Goal: Information Seeking & Learning: Learn about a topic

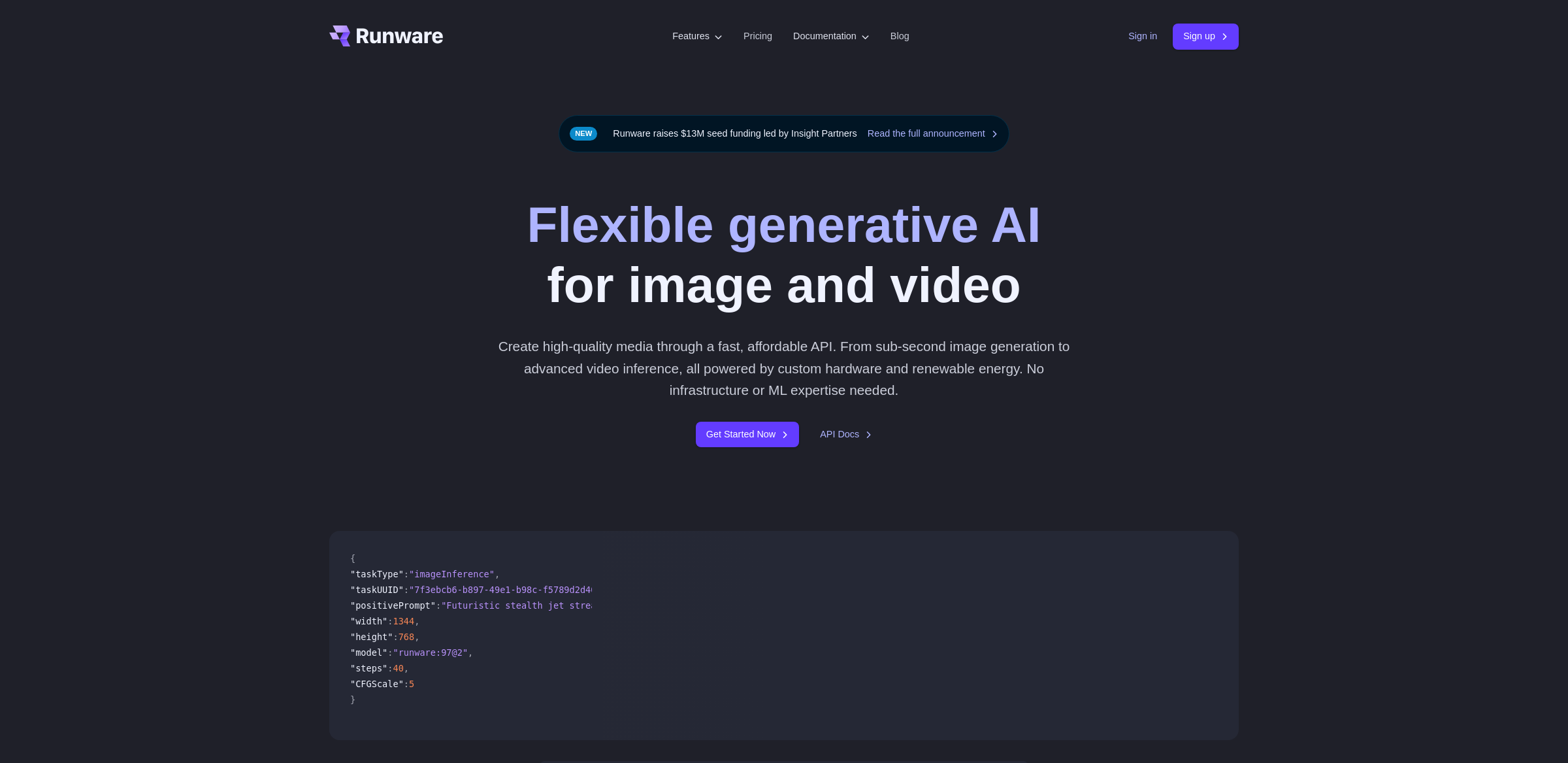
click at [1138, 32] on link "Sign in" at bounding box center [1143, 36] width 28 height 15
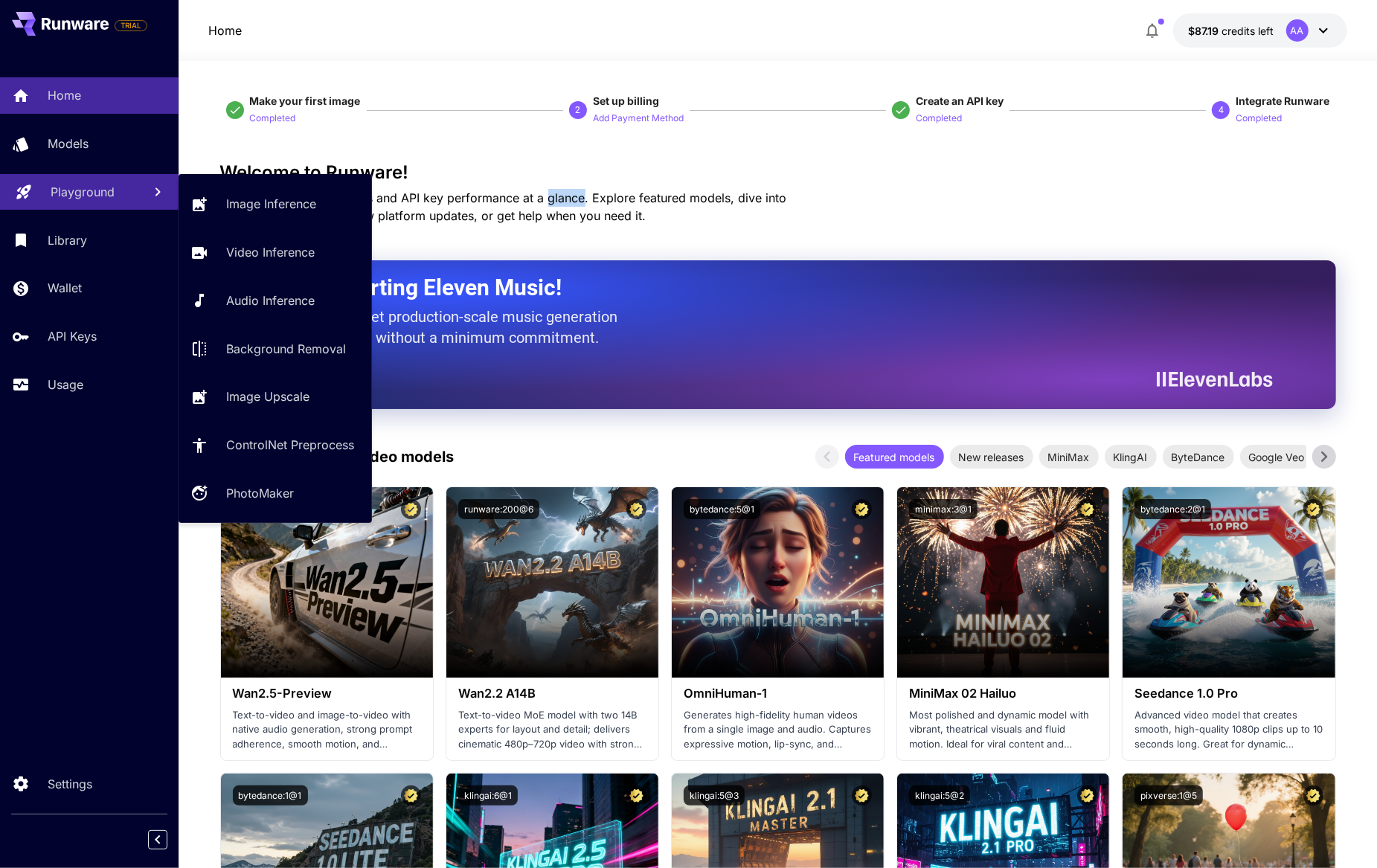
click at [101, 193] on p "Playground" at bounding box center [82, 192] width 64 height 18
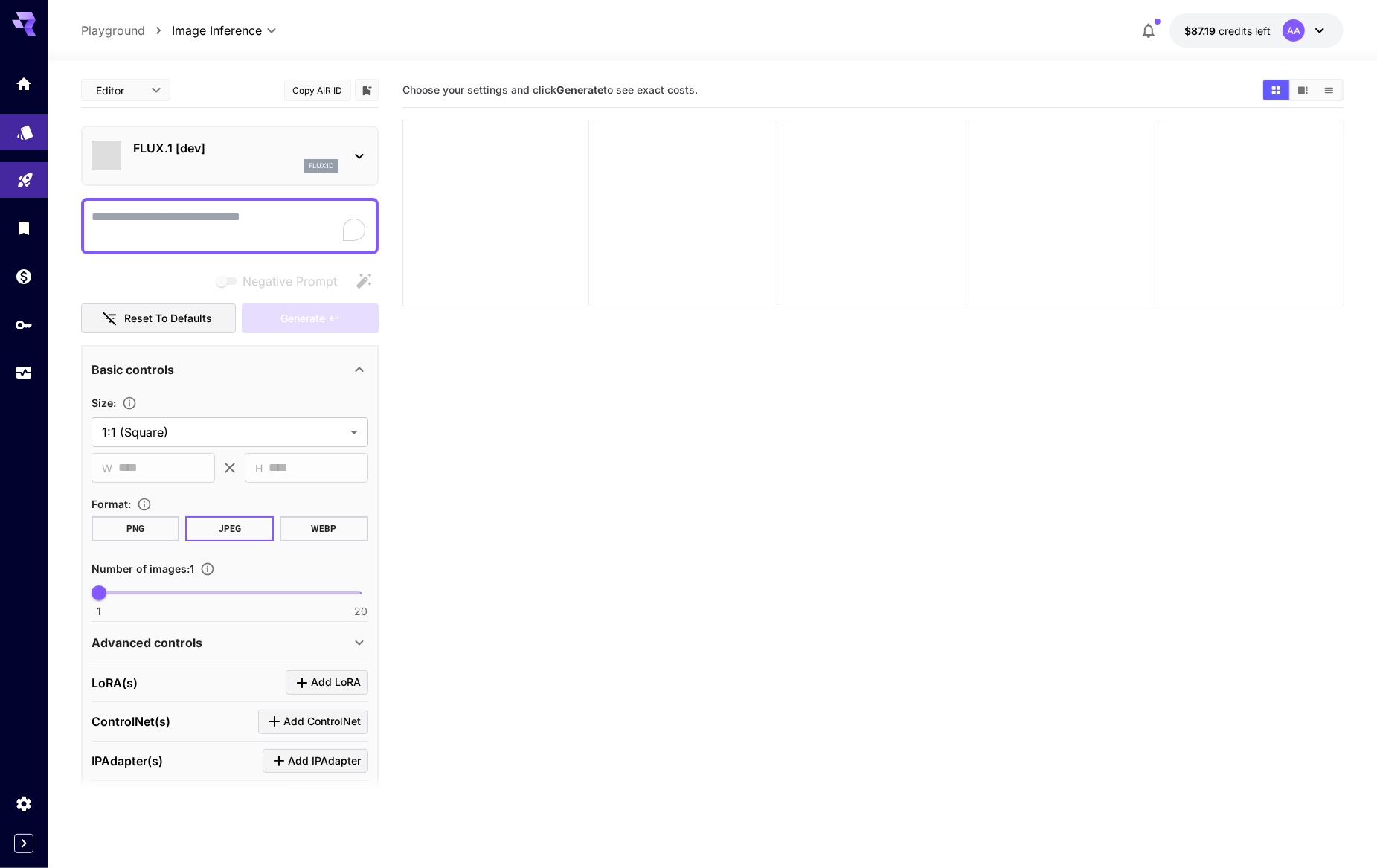
click at [15, 116] on link at bounding box center [23, 131] width 48 height 36
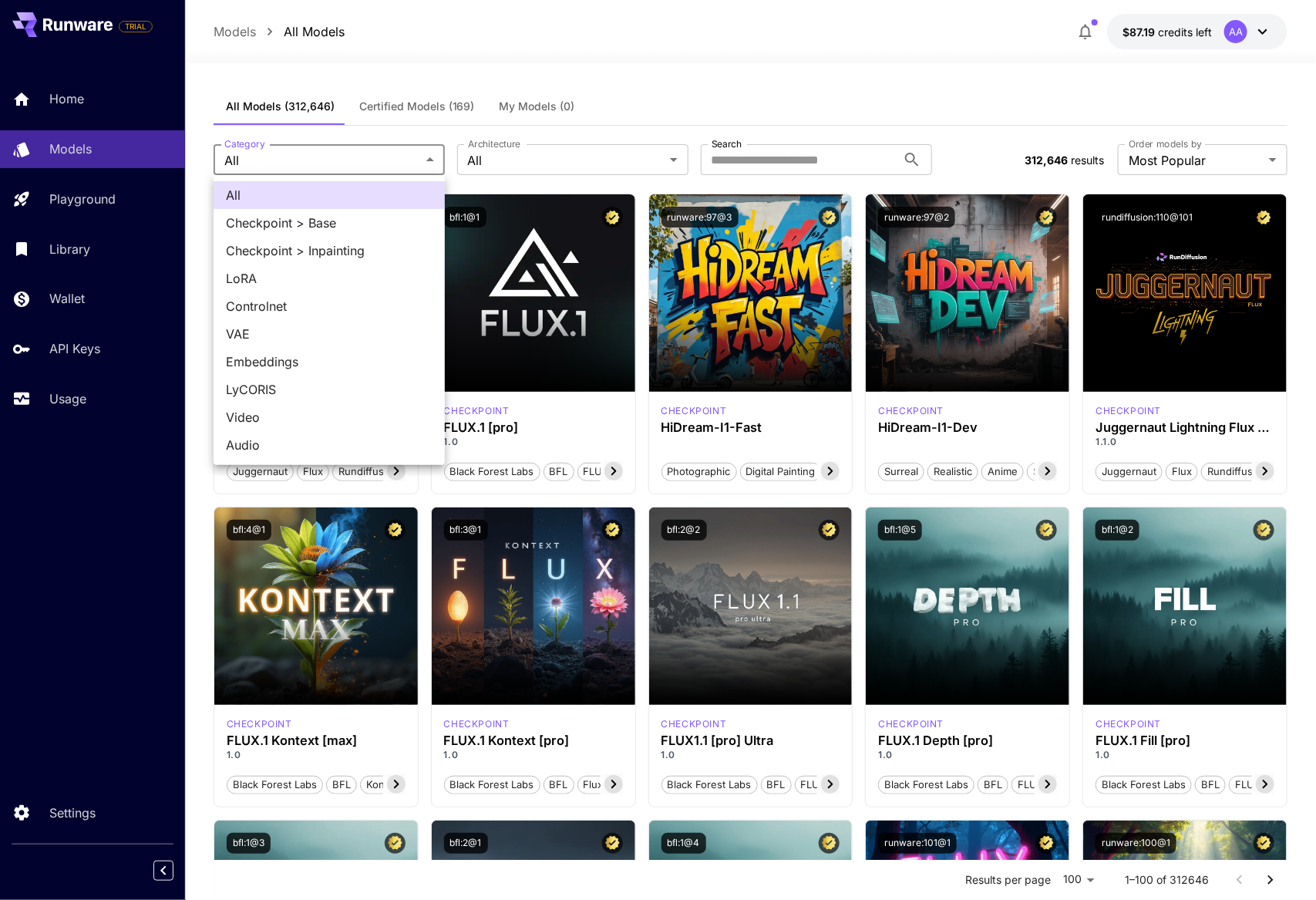
click at [300, 415] on span "Video" at bounding box center [329, 417] width 206 height 19
type input "*****"
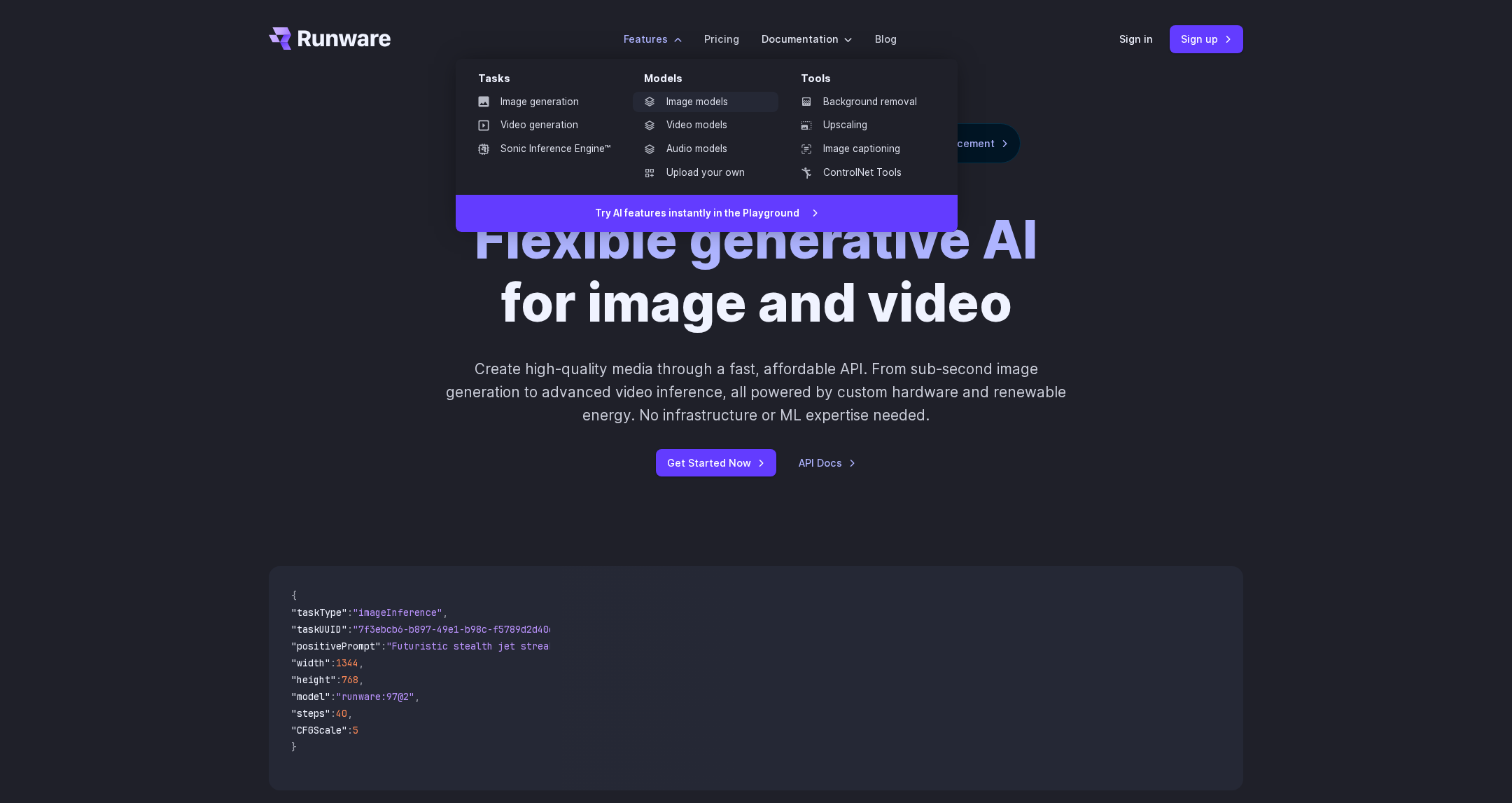
click at [711, 109] on link "Image models" at bounding box center [706, 102] width 146 height 21
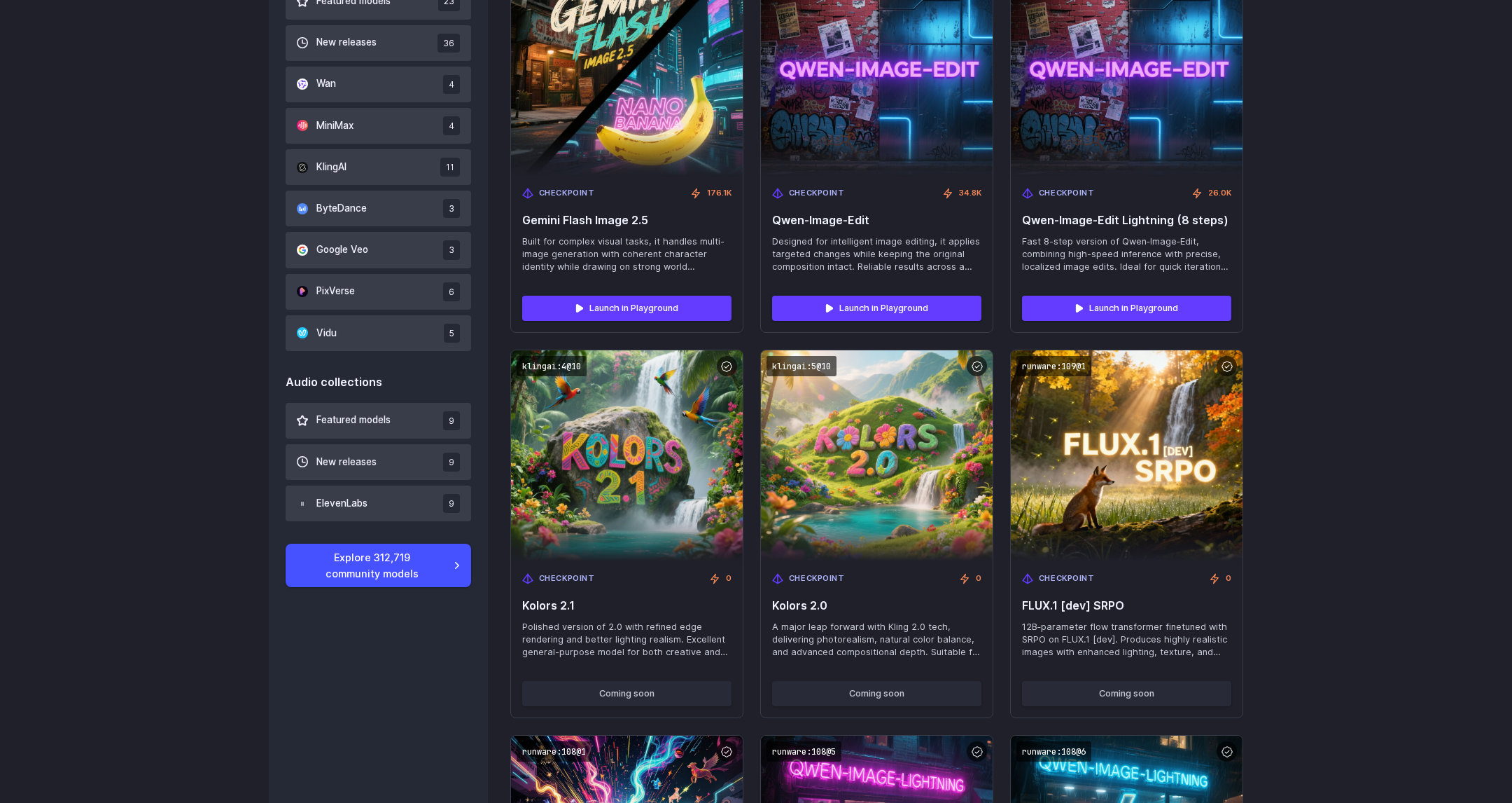
scroll to position [968, 0]
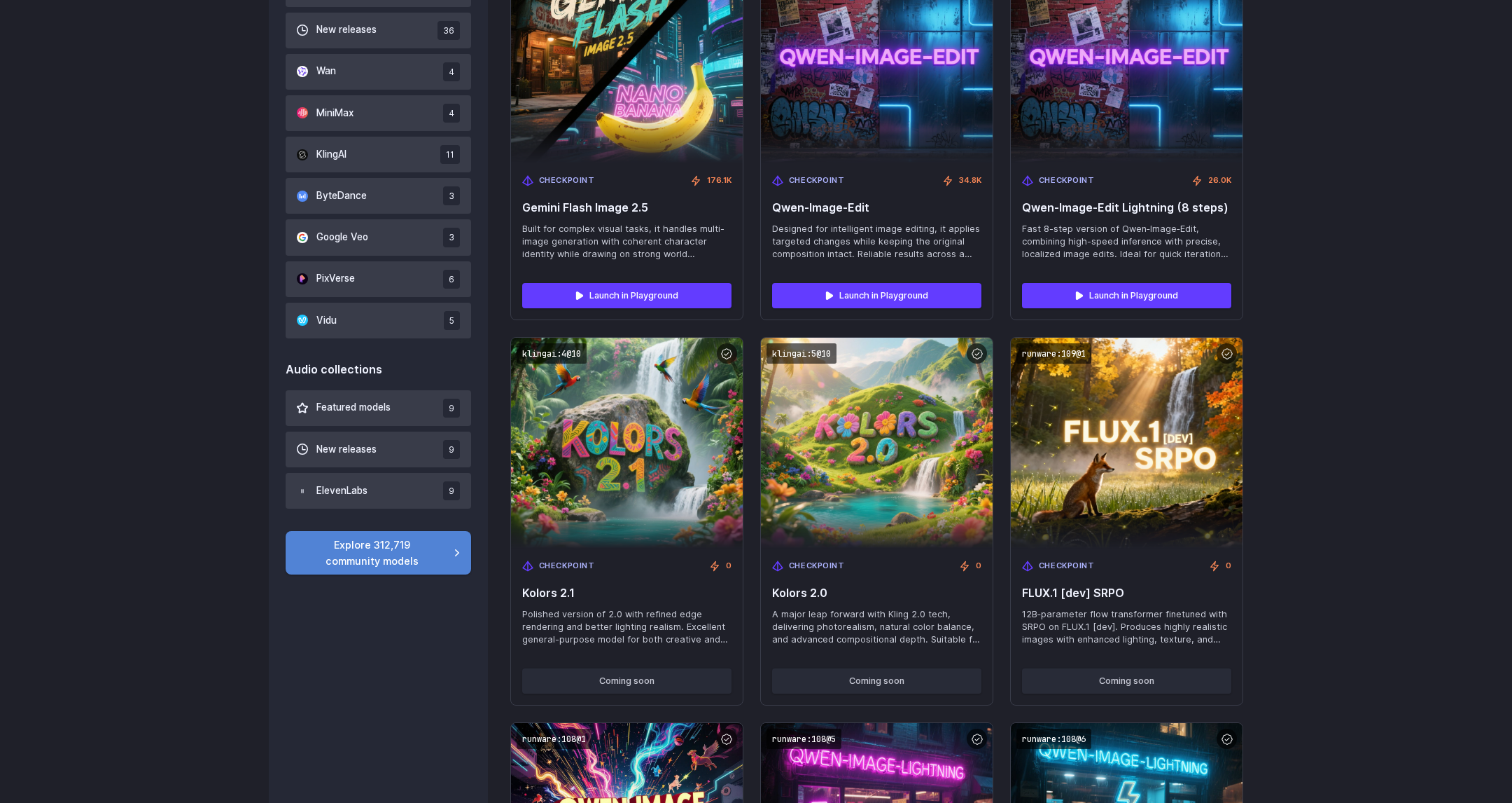
click at [383, 549] on link "Explore 312,719 community models" at bounding box center [378, 552] width 186 height 43
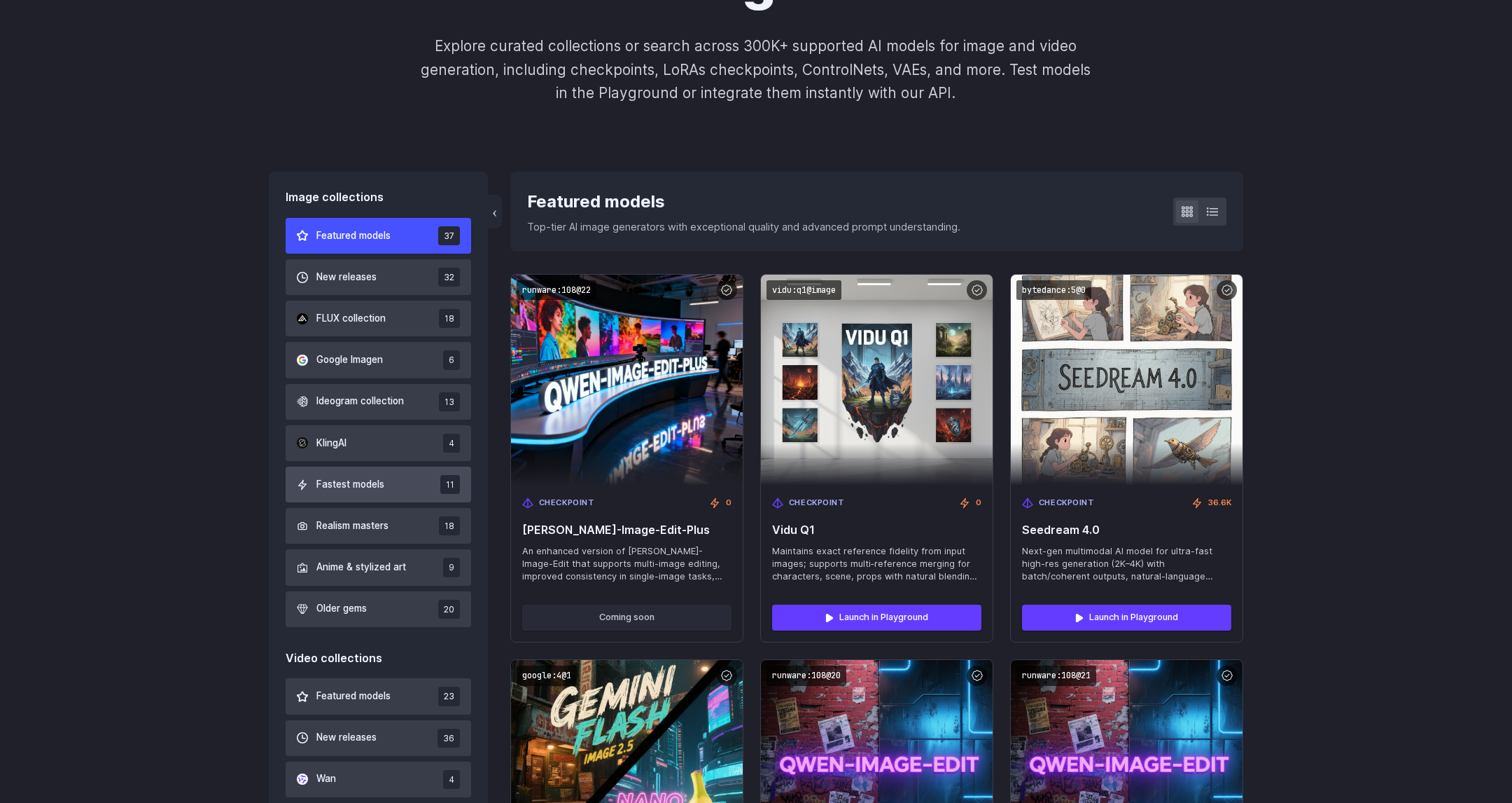
scroll to position [231, 0]
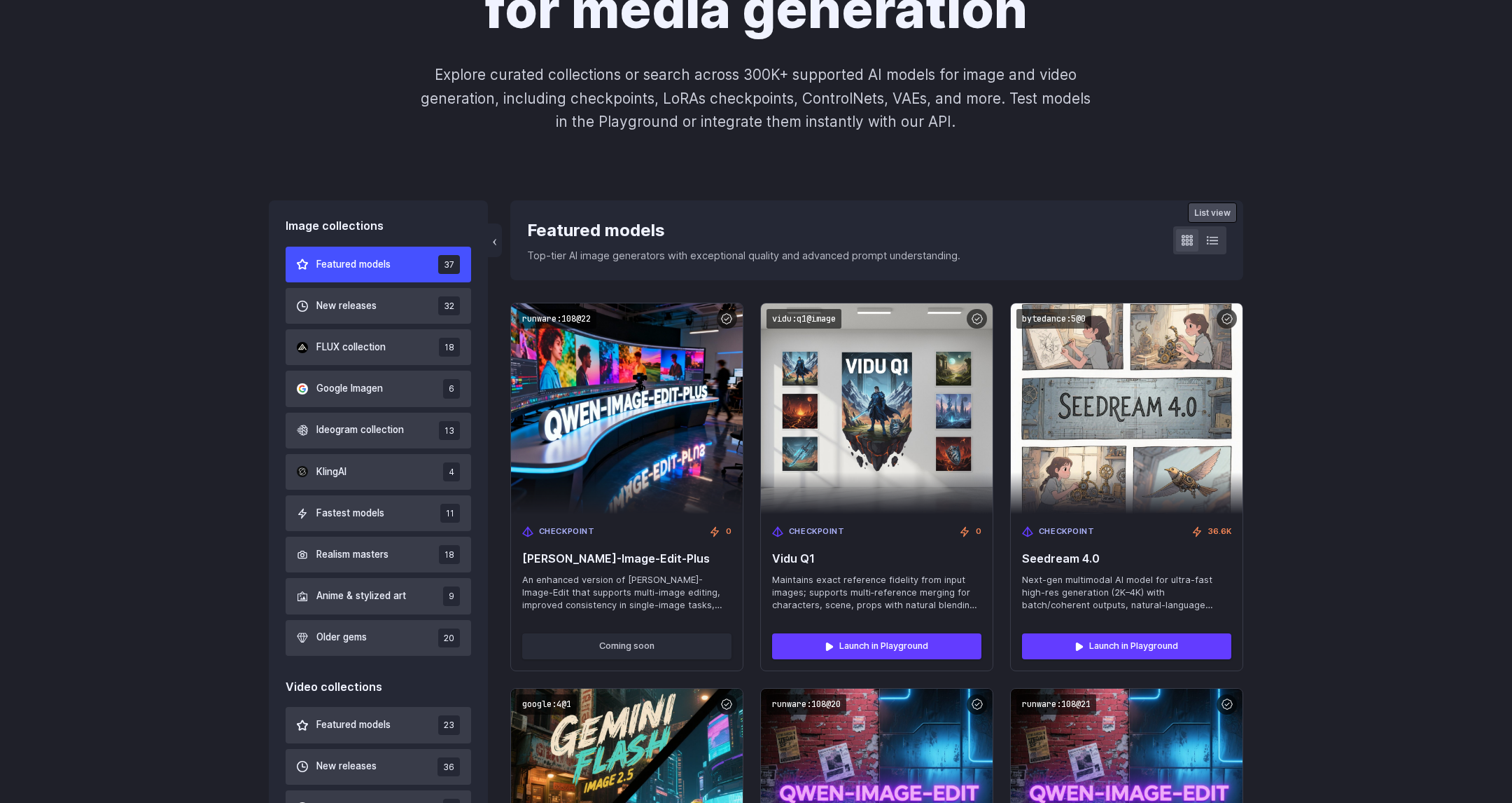
click at [1215, 242] on icon at bounding box center [1212, 240] width 11 height 11
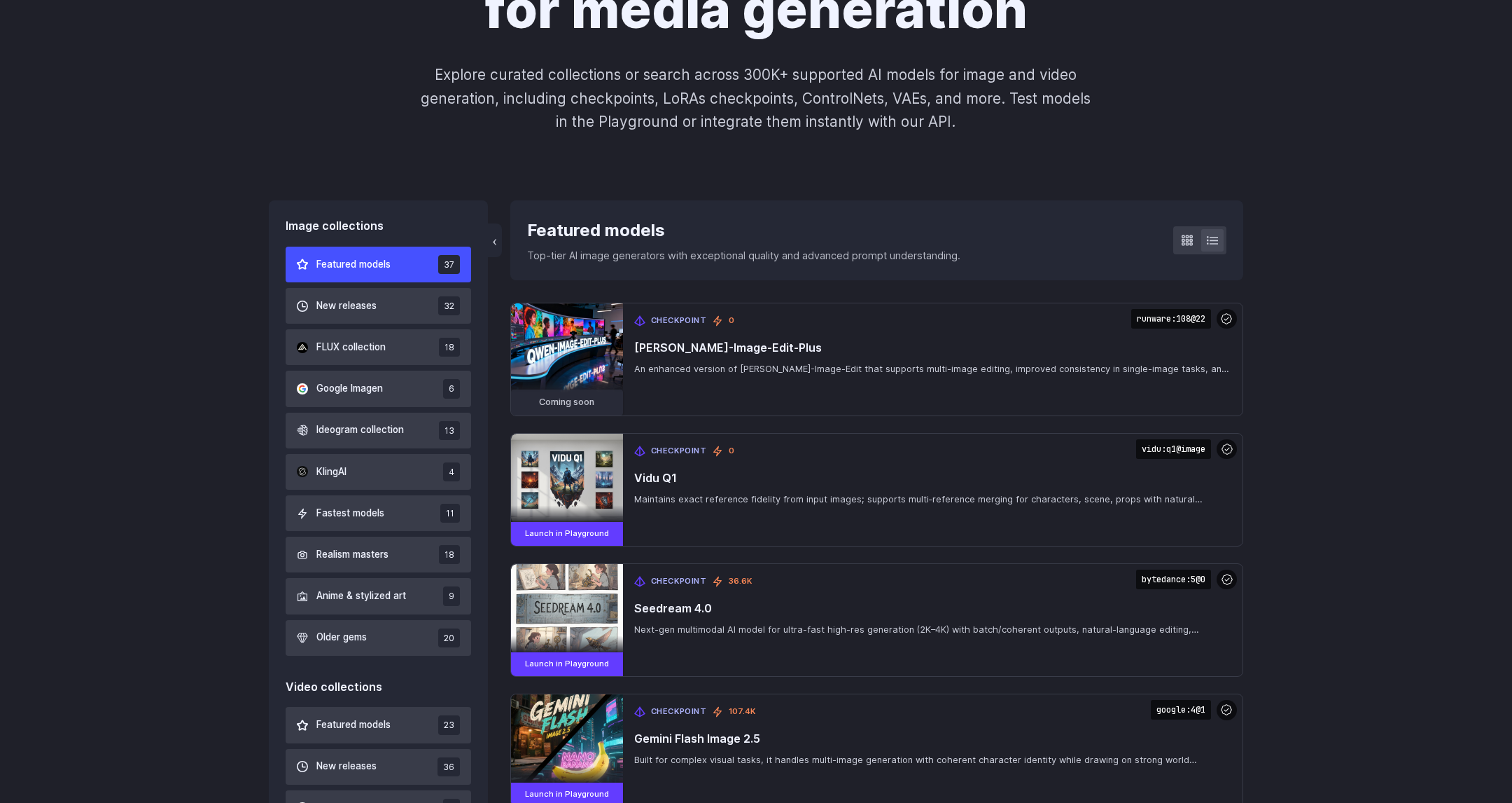
click at [1185, 241] on icon at bounding box center [1187, 240] width 11 height 11
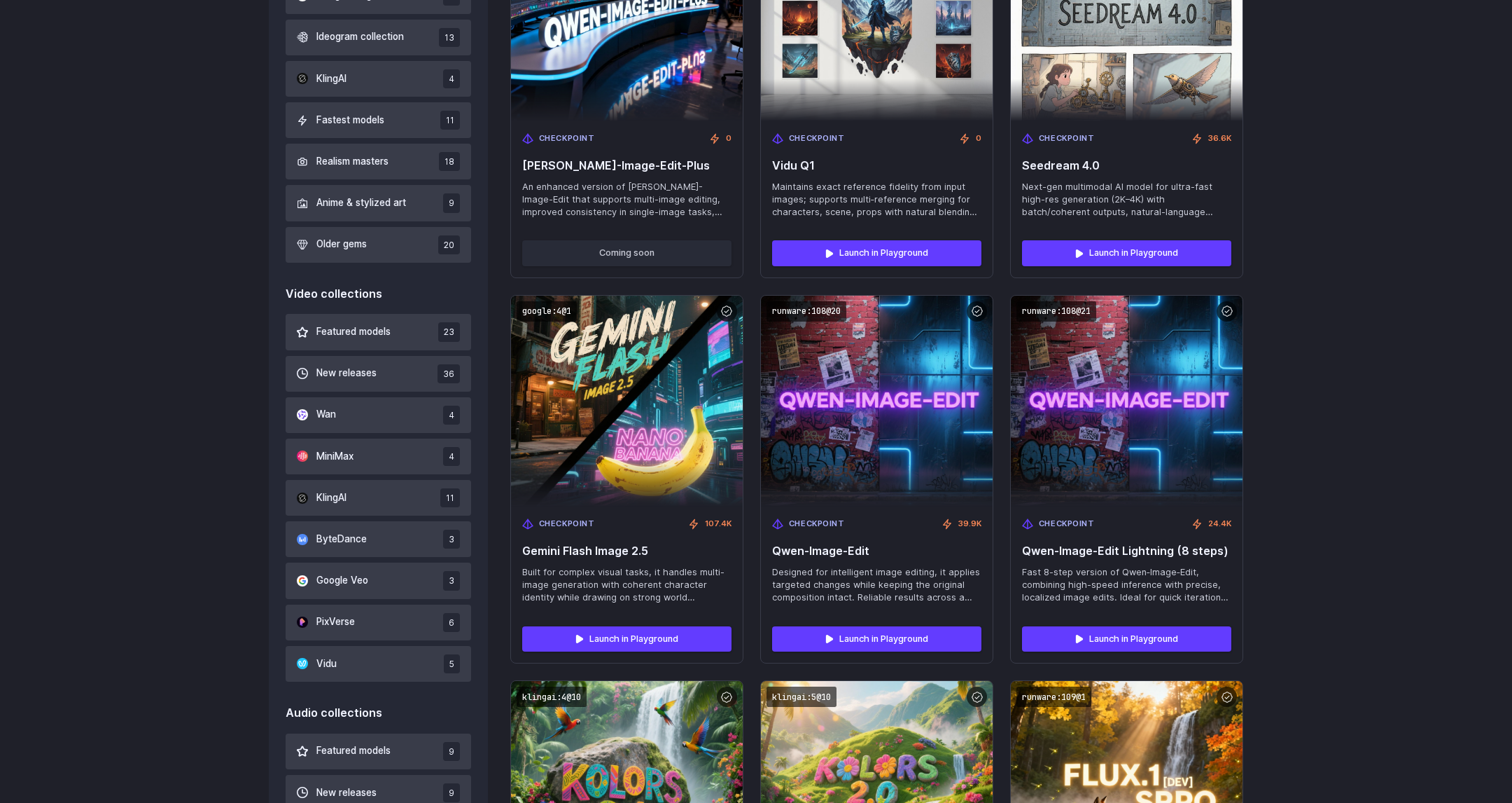
scroll to position [559, 0]
